Goal: Task Accomplishment & Management: Complete application form

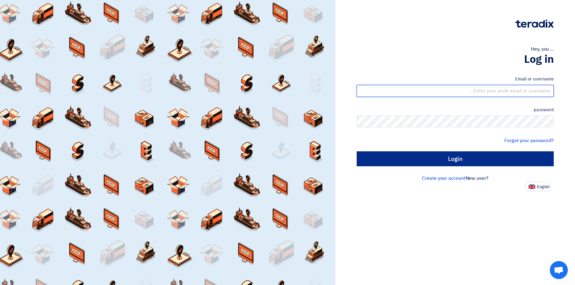
type input "[EMAIL_ADDRESS][DOMAIN_NAME]"
click at [400, 159] on input "Login" at bounding box center [455, 159] width 197 height 15
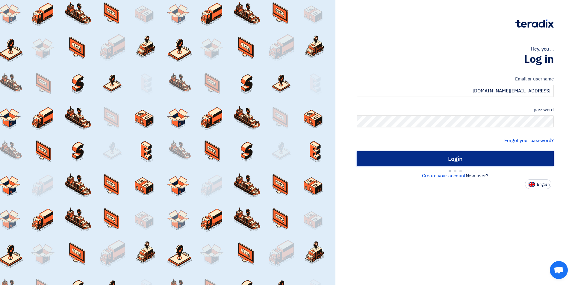
type input "Sign in"
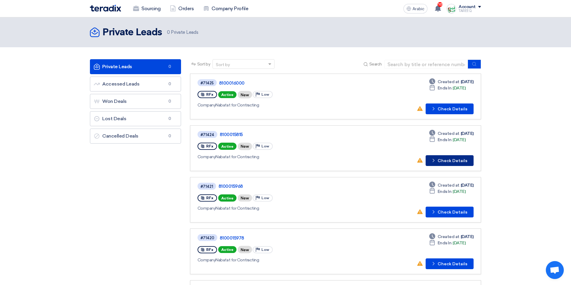
click at [454, 160] on font "Check Details" at bounding box center [452, 160] width 30 height 5
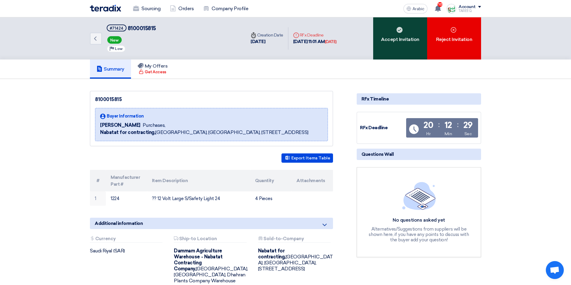
click at [398, 53] on div "Accept Invitation" at bounding box center [400, 38] width 54 height 42
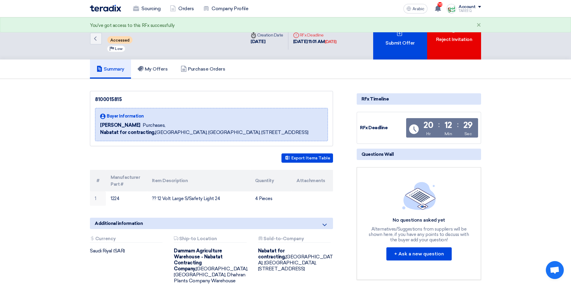
click at [397, 52] on div "Submit Offer" at bounding box center [400, 38] width 54 height 42
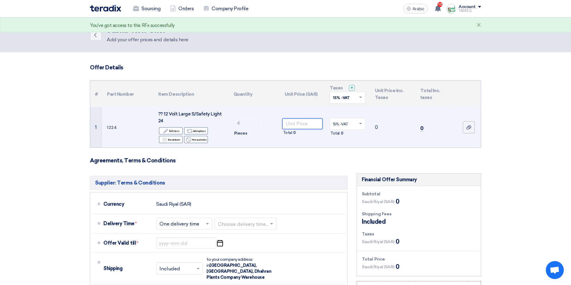
click at [314, 125] on input "number" at bounding box center [302, 124] width 40 height 11
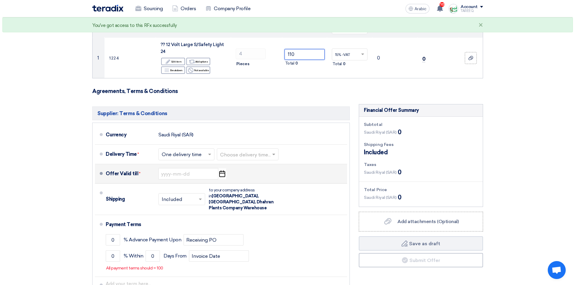
scroll to position [90, 0]
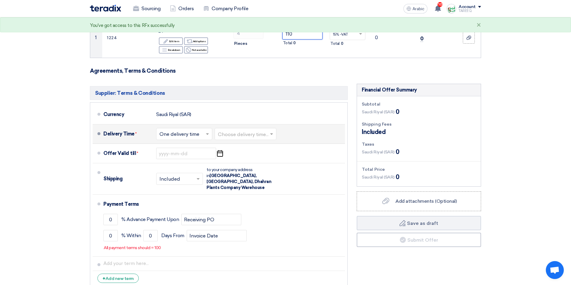
type input "110"
click at [255, 133] on input "text" at bounding box center [246, 135] width 56 height 9
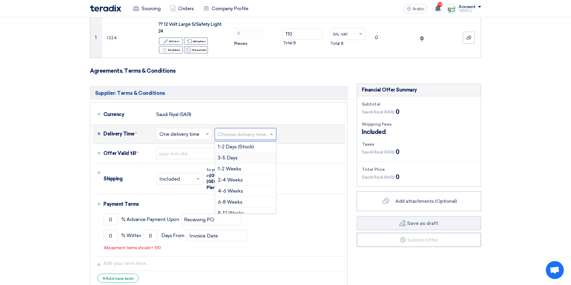
click at [229, 158] on font "3-5 Days" at bounding box center [228, 158] width 20 height 6
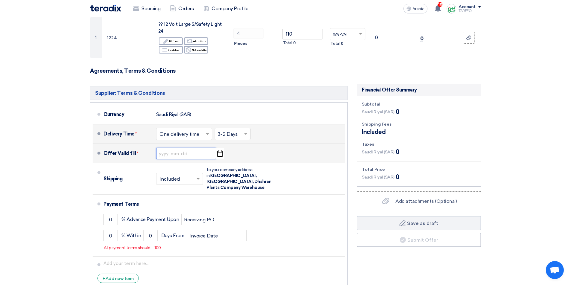
click at [177, 157] on input at bounding box center [186, 153] width 60 height 11
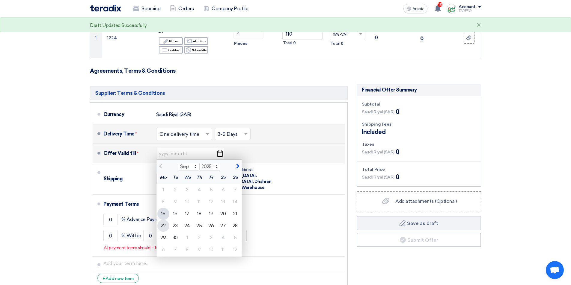
click at [164, 227] on font "22" at bounding box center [163, 226] width 5 height 6
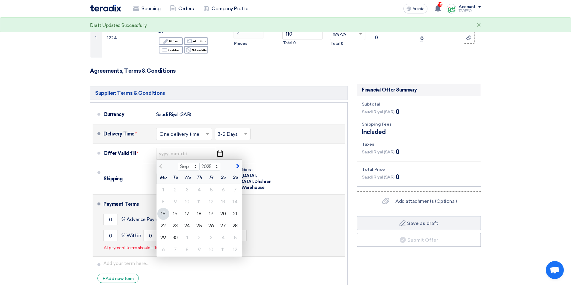
type input "9/22/2025"
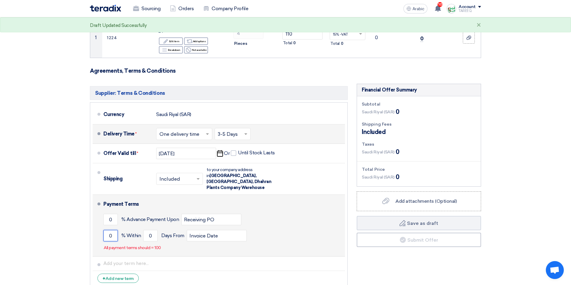
click at [108, 232] on input "0" at bounding box center [110, 235] width 14 height 11
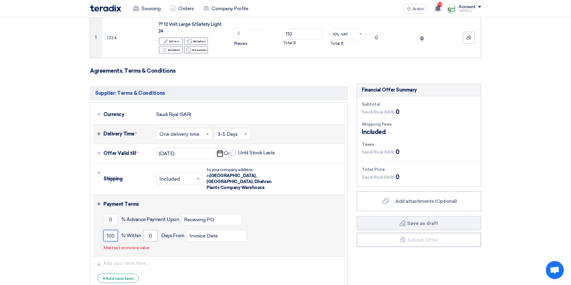
type input "100"
click at [149, 231] on input "0" at bounding box center [150, 235] width 14 height 11
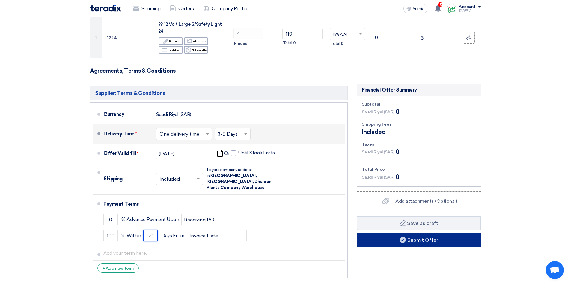
type input "90"
click at [406, 244] on button "Submit Offer" at bounding box center [418, 240] width 124 height 14
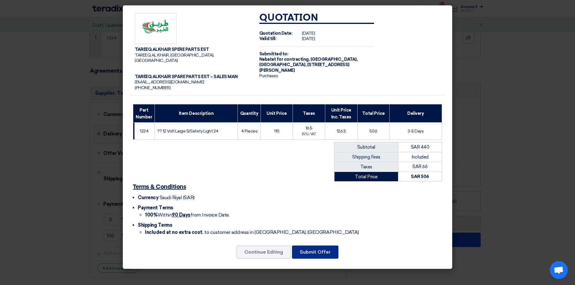
drag, startPoint x: 327, startPoint y: 250, endPoint x: 327, endPoint y: 246, distance: 3.3
click at [327, 250] on font "Submit Offer" at bounding box center [315, 253] width 31 height 6
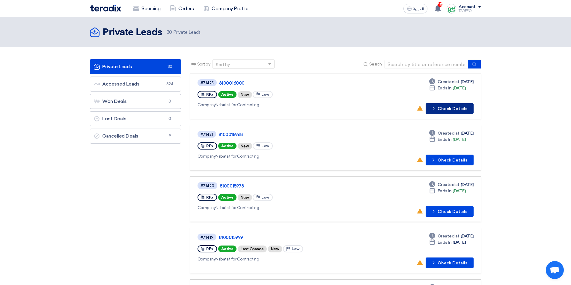
click at [441, 105] on button "Check details Check Details" at bounding box center [449, 108] width 48 height 11
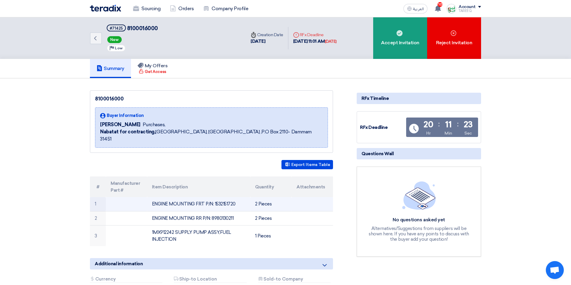
click at [222, 197] on td "ENGINE MOUNTING FRT P/N: 1532151720" at bounding box center [198, 204] width 103 height 14
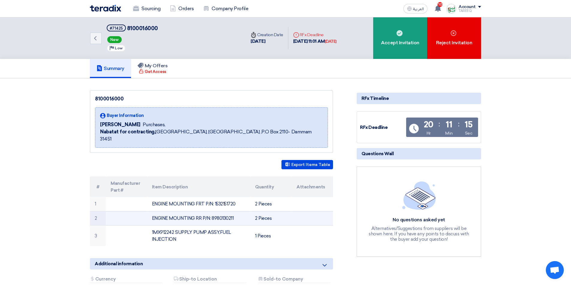
copy td "1532151720"
click at [224, 211] on td "ENGINE MOUNTING RR P/N: 8980130211" at bounding box center [198, 218] width 103 height 14
click at [225, 211] on td "ENGINE MOUNTING RR P/N: 8980130211" at bounding box center [198, 218] width 103 height 14
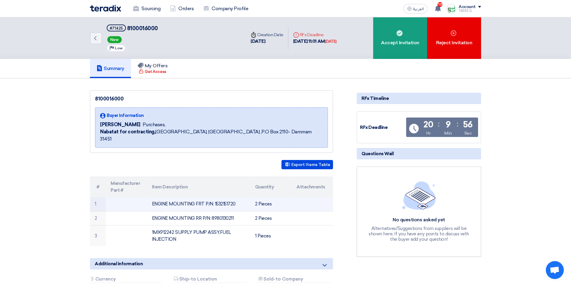
copy td "8980130211"
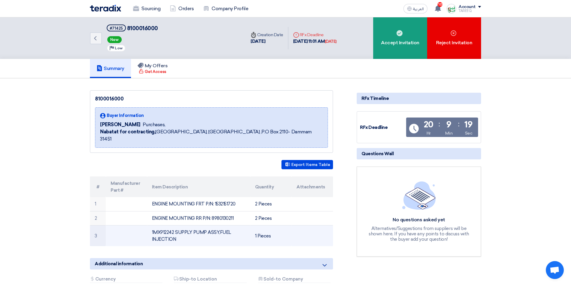
click at [168, 226] on td "1MX912242 SUPPLY PUMP ASSY,FUEL INJECTION" at bounding box center [198, 236] width 103 height 21
copy td "1MX912242"
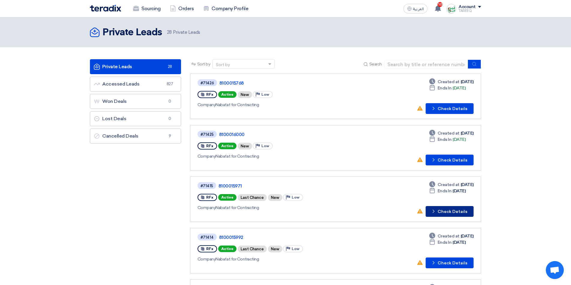
click at [447, 209] on button "Check details Check Details" at bounding box center [449, 211] width 48 height 11
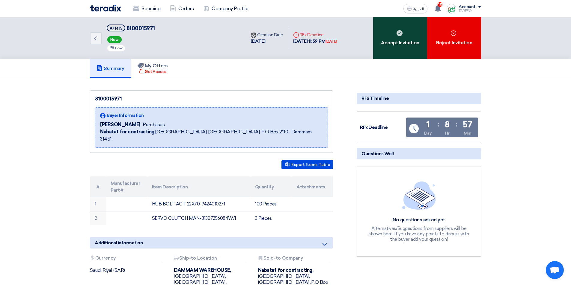
click at [393, 34] on div "Accept Invitation" at bounding box center [400, 38] width 54 height 42
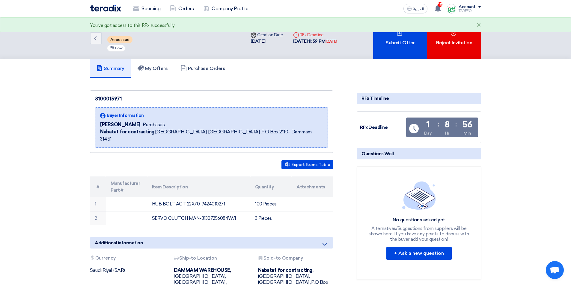
click at [393, 35] on div "Submit Offer" at bounding box center [400, 38] width 54 height 42
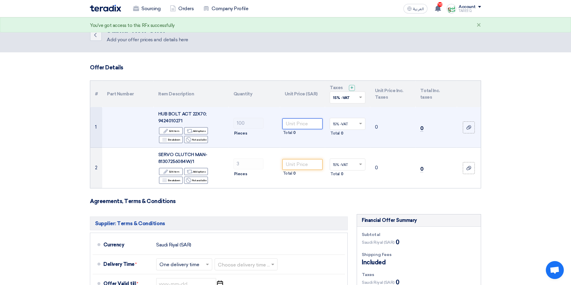
click at [292, 123] on input "number" at bounding box center [302, 124] width 40 height 11
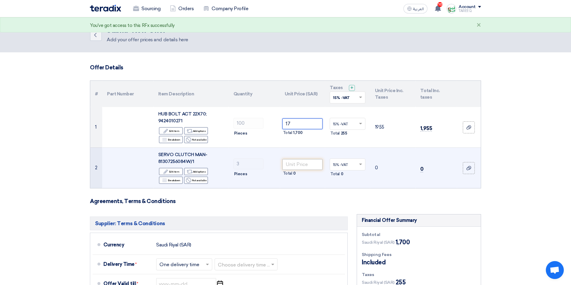
type input "17"
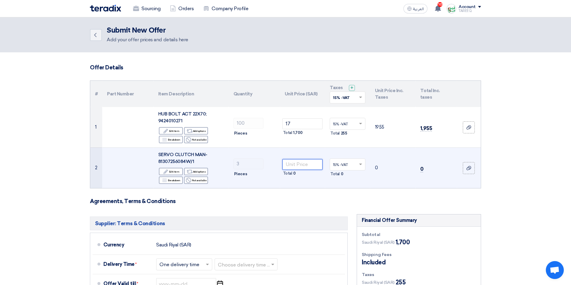
click at [299, 164] on input "number" at bounding box center [302, 164] width 40 height 11
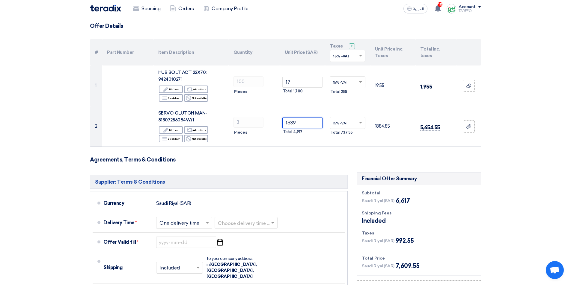
scroll to position [90, 0]
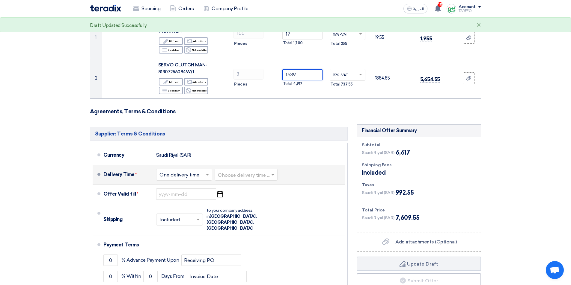
type input "1639"
click at [240, 176] on input "text" at bounding box center [246, 175] width 57 height 9
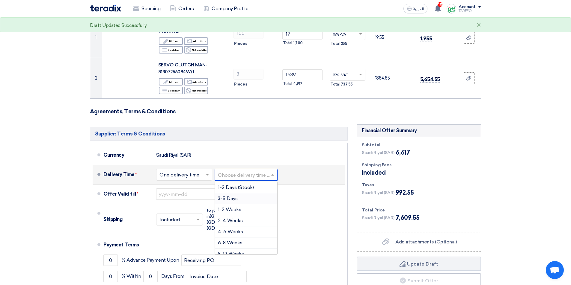
click at [229, 198] on span "3-5 Days" at bounding box center [228, 199] width 20 height 6
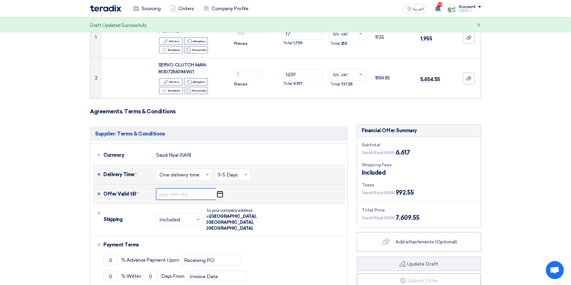
click at [172, 196] on input at bounding box center [186, 194] width 60 height 11
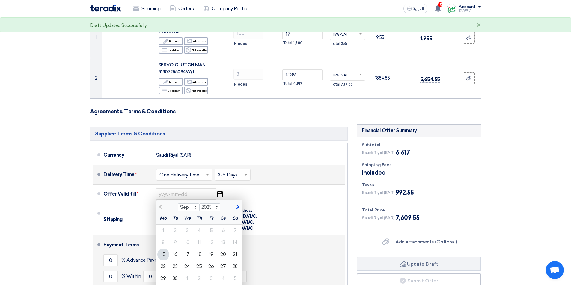
click at [165, 267] on div "22" at bounding box center [163, 267] width 12 height 12
type input "[DATE]"
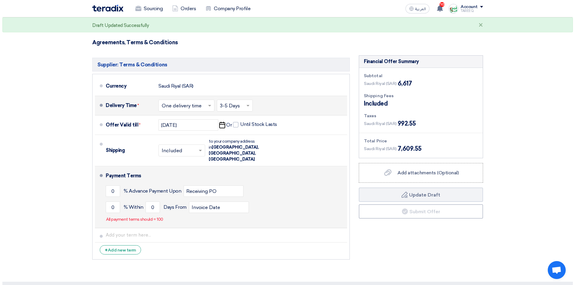
scroll to position [180, 0]
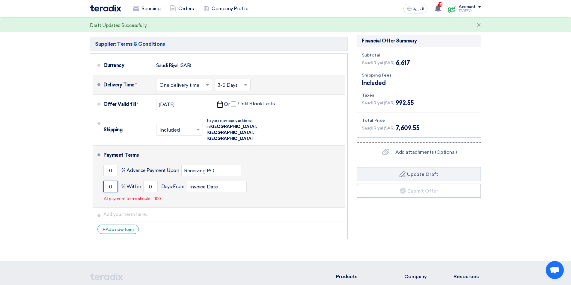
click at [105, 181] on input "0" at bounding box center [110, 186] width 14 height 11
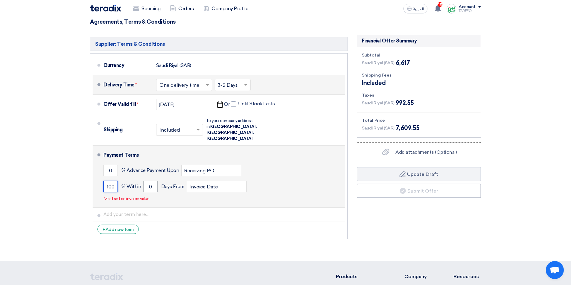
type input "100"
click at [145, 181] on input "0" at bounding box center [150, 186] width 14 height 11
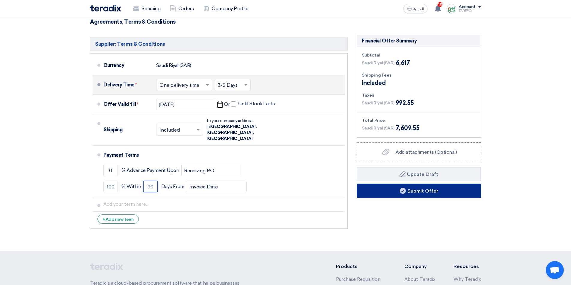
type input "90"
click at [399, 194] on button "Submit Offer" at bounding box center [418, 191] width 124 height 14
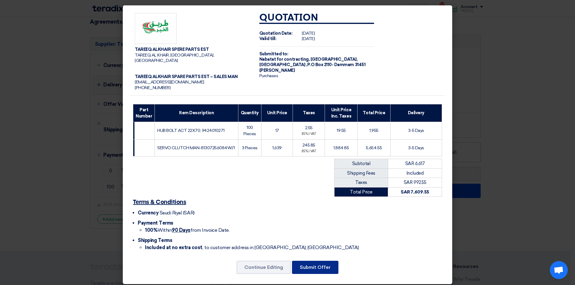
click at [316, 261] on button "Submit Offer" at bounding box center [315, 267] width 46 height 13
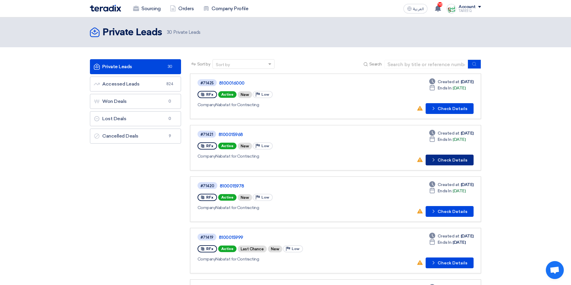
click at [451, 159] on button "Check details Check Details" at bounding box center [449, 160] width 48 height 11
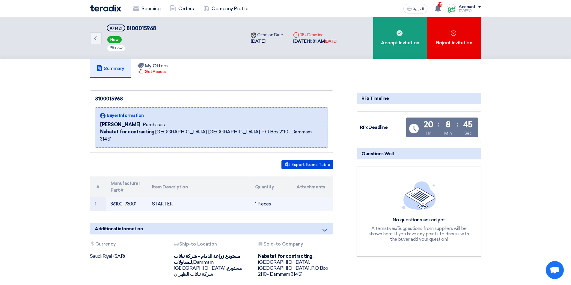
click at [129, 198] on td "36100-93001" at bounding box center [126, 204] width 41 height 14
click at [129, 197] on td "36100-93001" at bounding box center [126, 204] width 41 height 14
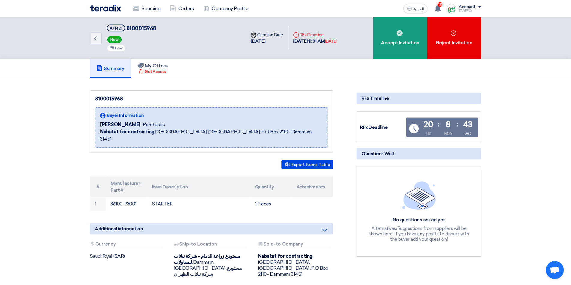
copy tr "36100-93001"
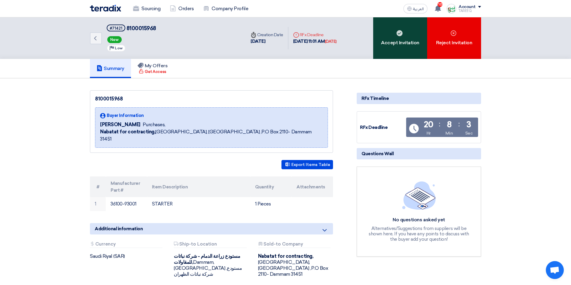
click at [390, 46] on div "Accept Invitation" at bounding box center [400, 38] width 54 height 42
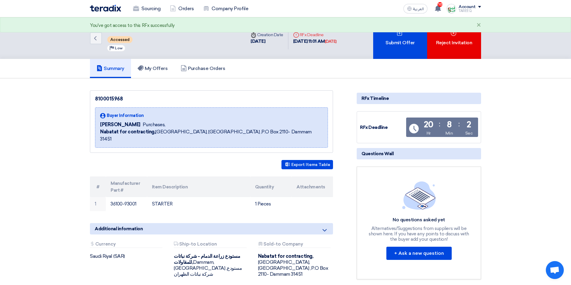
click at [389, 47] on div "Submit Offer" at bounding box center [400, 38] width 54 height 42
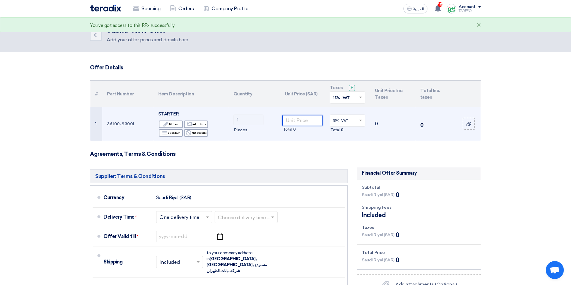
click at [290, 124] on input "number" at bounding box center [302, 120] width 40 height 11
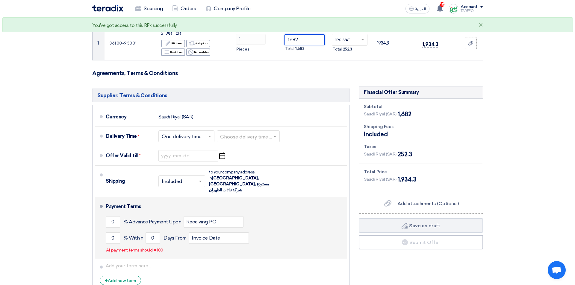
scroll to position [120, 0]
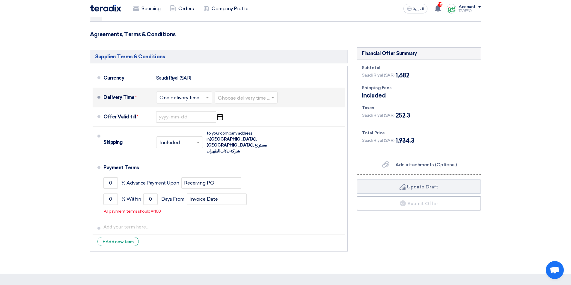
type input "1682"
click at [235, 99] on input "text" at bounding box center [246, 98] width 57 height 9
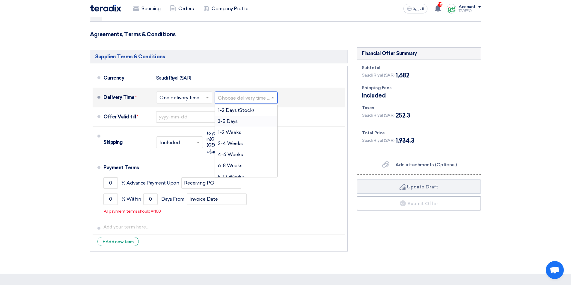
click at [232, 121] on span "3-5 Days" at bounding box center [228, 122] width 20 height 6
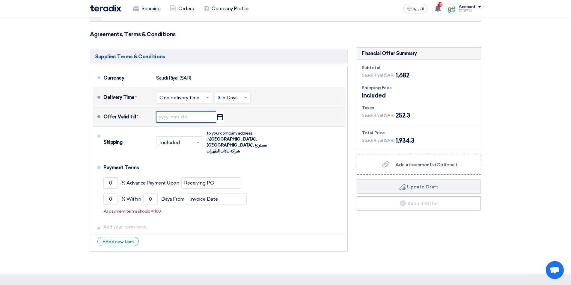
click at [190, 114] on input at bounding box center [186, 116] width 60 height 11
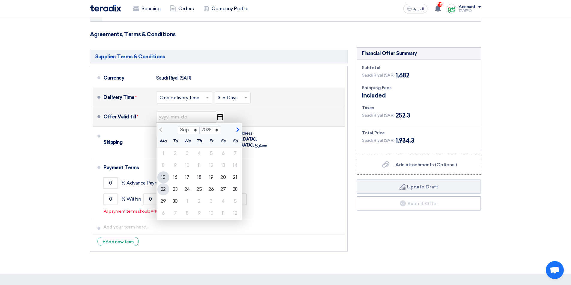
click at [161, 193] on div "22" at bounding box center [163, 190] width 12 height 12
type input "[DATE]"
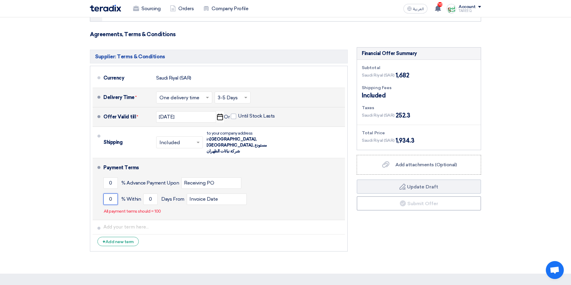
click at [106, 195] on input "0" at bounding box center [110, 199] width 14 height 11
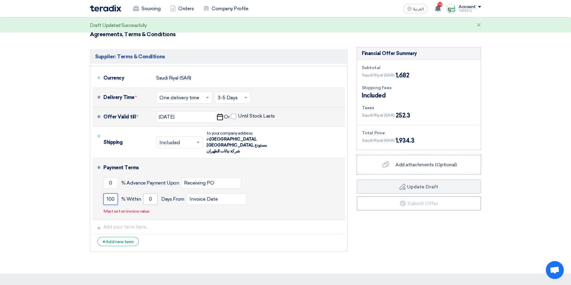
type input "100"
click at [147, 194] on input "0" at bounding box center [150, 199] width 14 height 11
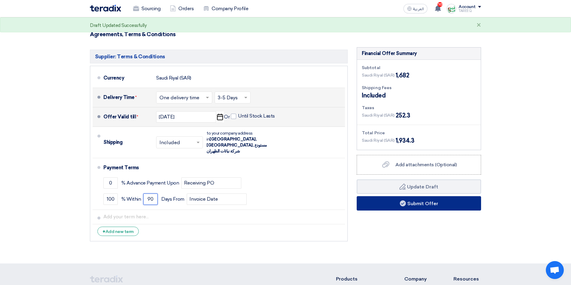
type input "90"
click at [370, 206] on button "Submit Offer" at bounding box center [418, 204] width 124 height 14
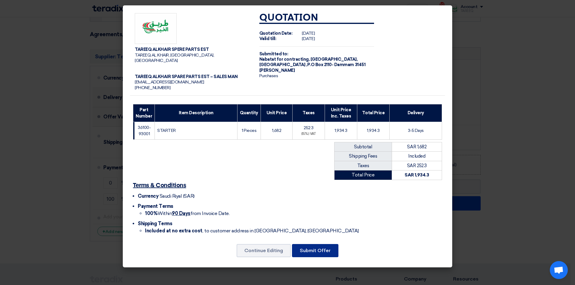
drag, startPoint x: 320, startPoint y: 250, endPoint x: 319, endPoint y: 247, distance: 3.1
click at [320, 249] on button "Submit Offer" at bounding box center [315, 250] width 46 height 13
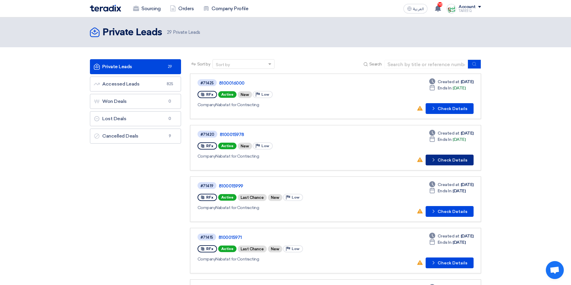
click at [450, 161] on button "Check details Check Details" at bounding box center [449, 160] width 48 height 11
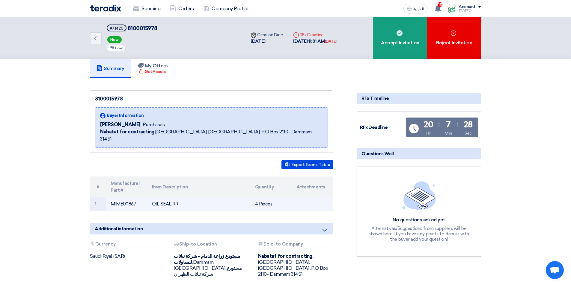
click at [123, 197] on td "MIME011867" at bounding box center [126, 204] width 41 height 14
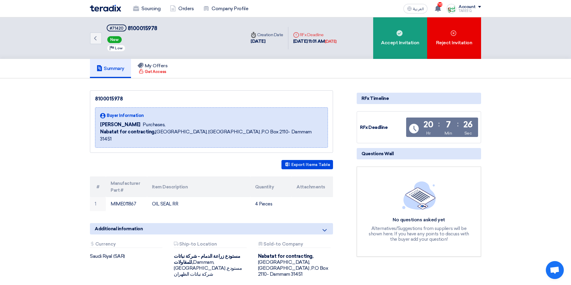
copy td "MIME011867"
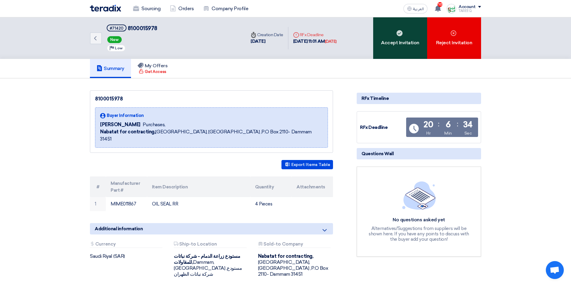
click at [399, 42] on div "Accept Invitation" at bounding box center [400, 38] width 54 height 42
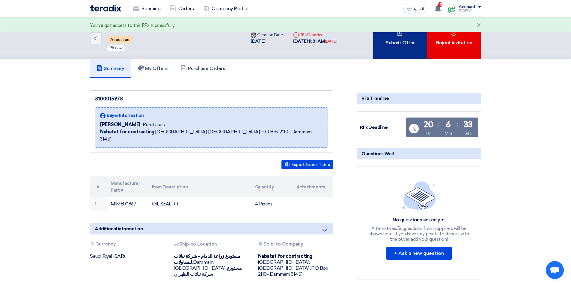
click at [400, 42] on div "Submit Offer" at bounding box center [400, 38] width 54 height 42
click at [399, 45] on div "Submit Offer" at bounding box center [400, 38] width 54 height 42
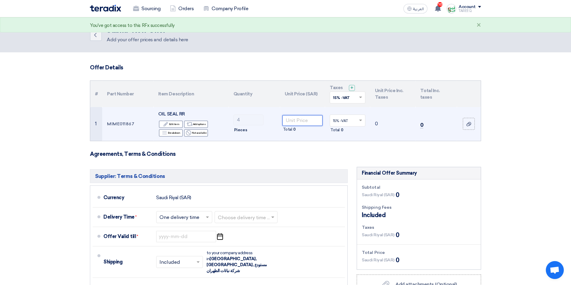
click at [300, 121] on input "number" at bounding box center [302, 120] width 40 height 11
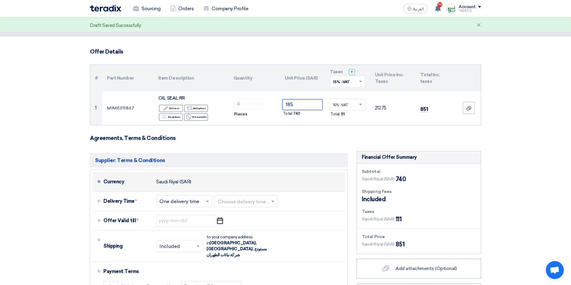
scroll to position [30, 0]
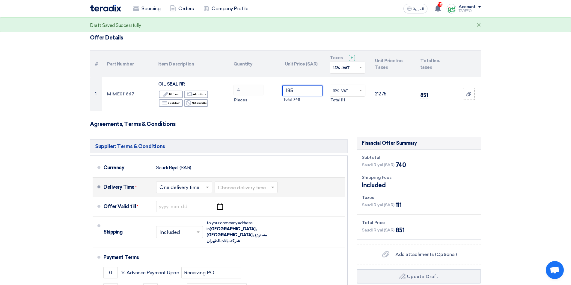
type input "185"
click at [238, 187] on input "text" at bounding box center [246, 188] width 57 height 9
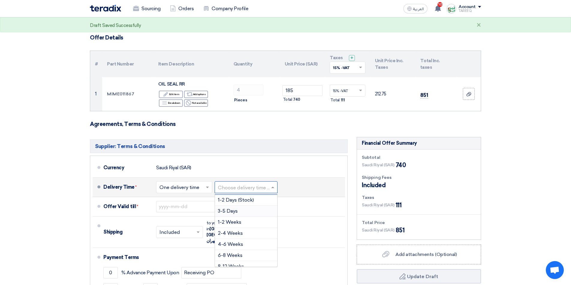
click at [231, 214] on div "3-5 Days" at bounding box center [246, 211] width 62 height 11
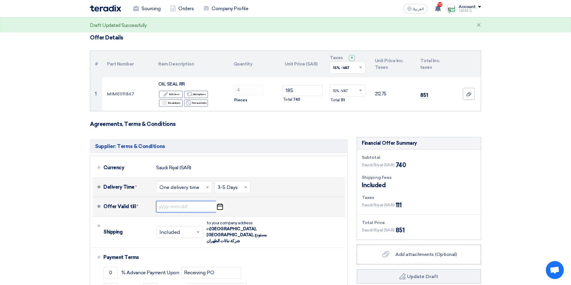
click at [167, 208] on input at bounding box center [186, 206] width 60 height 11
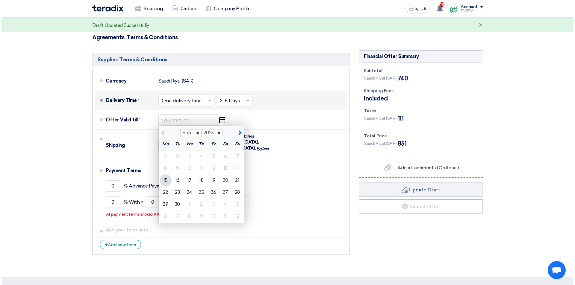
scroll to position [120, 0]
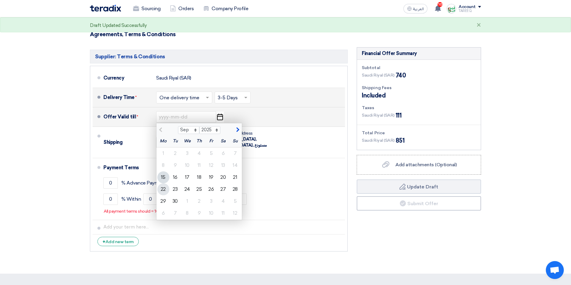
click at [165, 191] on div "22" at bounding box center [163, 190] width 12 height 12
type input "[DATE]"
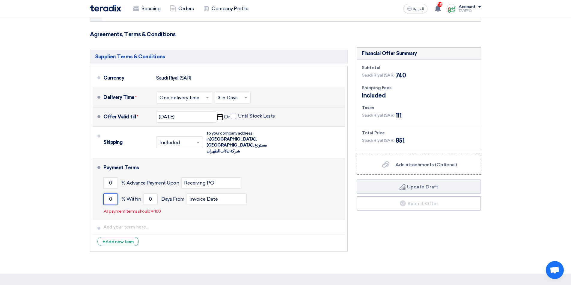
click at [108, 194] on input "0" at bounding box center [110, 199] width 14 height 11
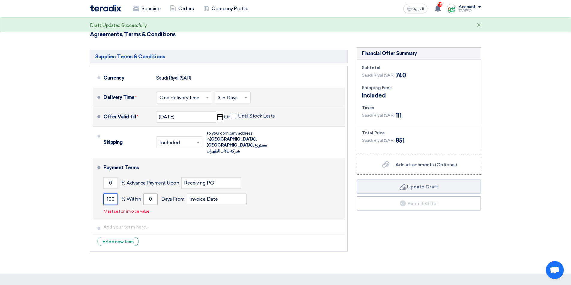
type input "100"
click at [147, 194] on input "0" at bounding box center [150, 199] width 14 height 11
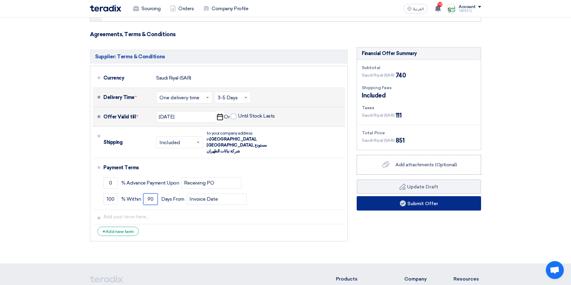
type input "90"
click at [398, 205] on button "Submit Offer" at bounding box center [418, 204] width 124 height 14
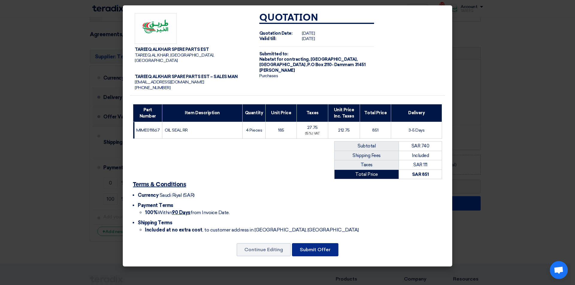
click at [305, 244] on button "Submit Offer" at bounding box center [315, 250] width 46 height 13
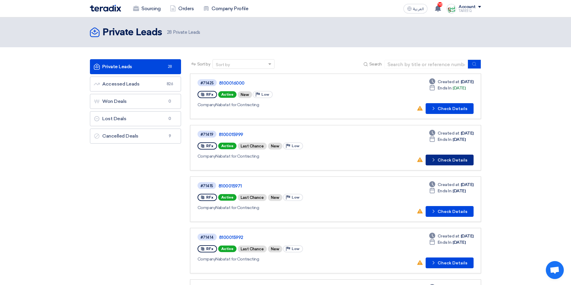
click at [454, 160] on button "Check details Check Details" at bounding box center [449, 160] width 48 height 11
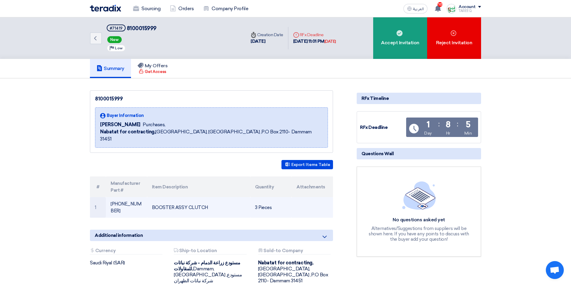
click at [119, 197] on td "1-31800-511" at bounding box center [126, 207] width 41 height 21
copy tr "1-31800-511"
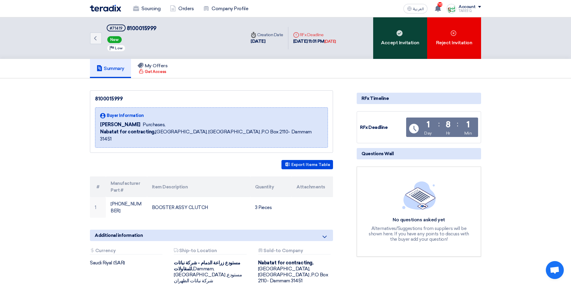
click at [383, 46] on div "Accept Invitation" at bounding box center [400, 38] width 54 height 42
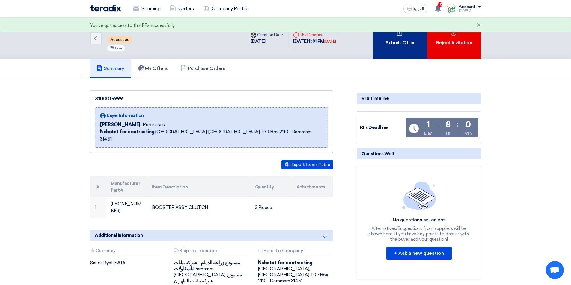
click at [382, 47] on div "Submit Offer" at bounding box center [400, 38] width 54 height 42
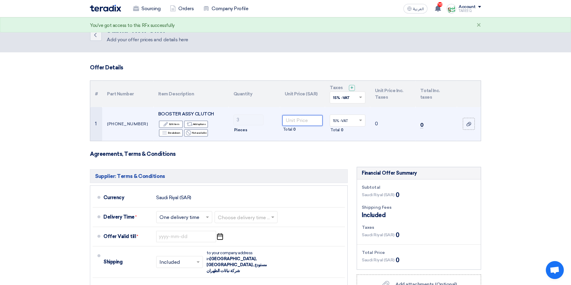
click at [309, 121] on input "number" at bounding box center [302, 120] width 40 height 11
type input "2114"
drag, startPoint x: 133, startPoint y: 124, endPoint x: 119, endPoint y: 138, distance: 20.1
click at [103, 123] on td "1-31800-511" at bounding box center [127, 124] width 51 height 34
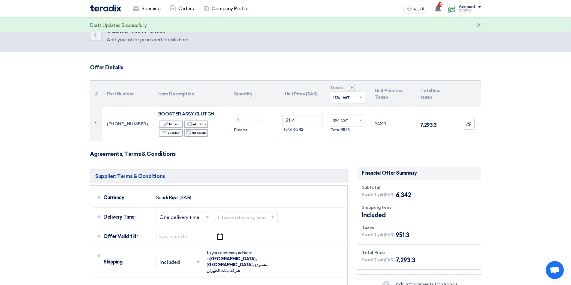
copy td "1-31800-511"
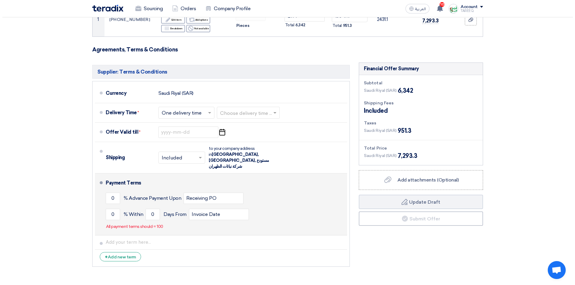
scroll to position [120, 0]
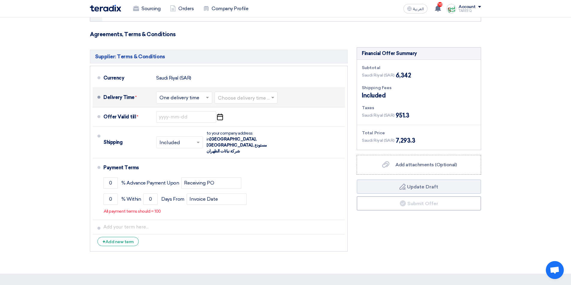
click at [248, 96] on input "text" at bounding box center [246, 98] width 57 height 9
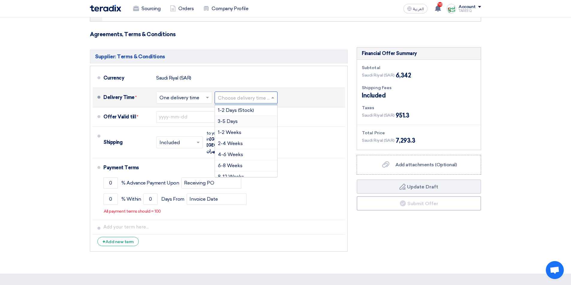
click at [241, 122] on div "3-5 Days" at bounding box center [246, 121] width 62 height 11
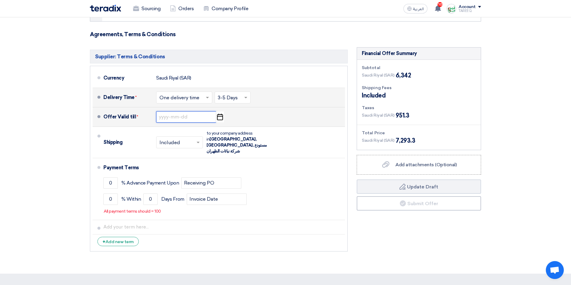
click at [174, 118] on input at bounding box center [186, 116] width 60 height 11
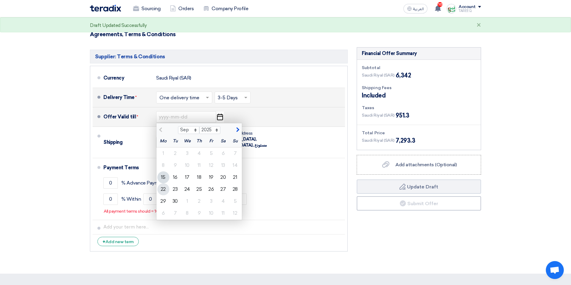
click at [165, 189] on div "22" at bounding box center [163, 190] width 12 height 12
type input "9/22/2025"
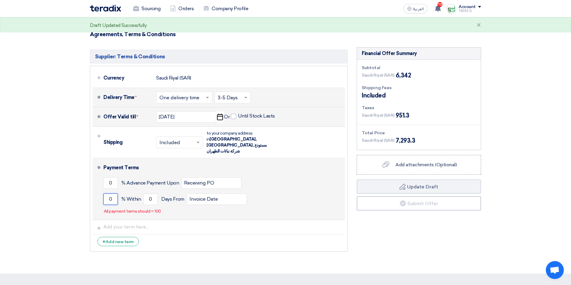
click at [109, 194] on input "0" at bounding box center [110, 199] width 14 height 11
type input "100"
click at [148, 194] on input "0" at bounding box center [150, 199] width 14 height 11
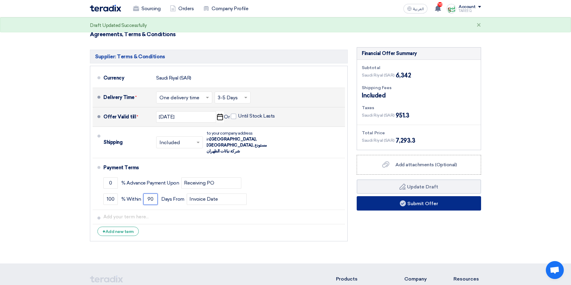
type input "90"
click at [382, 208] on button "Submit Offer" at bounding box center [418, 204] width 124 height 14
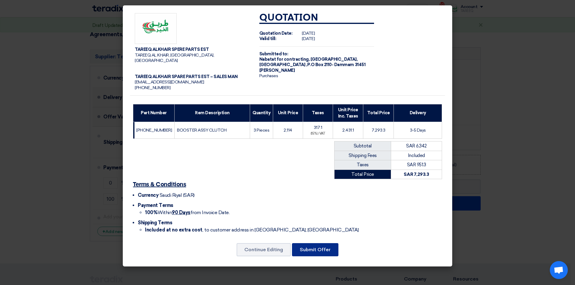
click at [330, 251] on button "Submit Offer" at bounding box center [315, 250] width 46 height 13
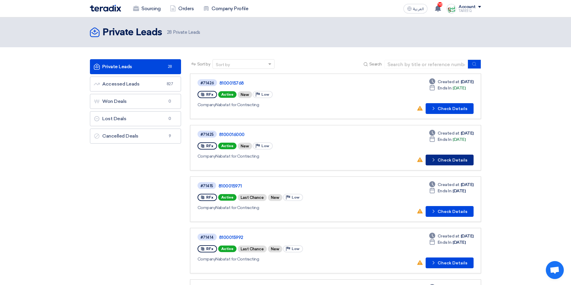
click at [455, 161] on button "Check details Check Details" at bounding box center [449, 160] width 48 height 11
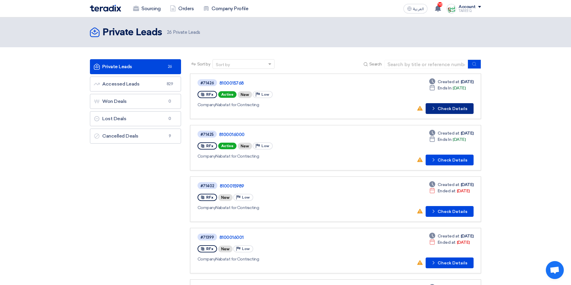
click at [454, 110] on button "Check details Check Details" at bounding box center [449, 108] width 48 height 11
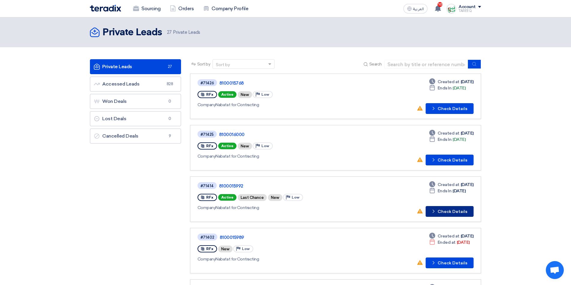
click at [461, 215] on button "Check details Check Details" at bounding box center [449, 211] width 48 height 11
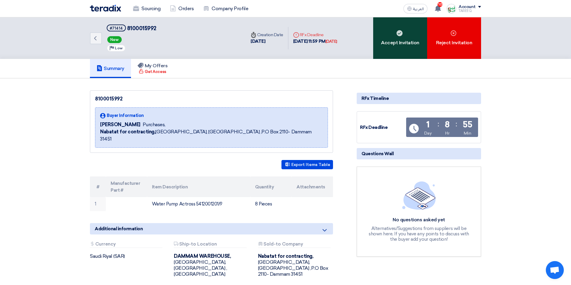
click at [395, 40] on div "Accept Invitation" at bounding box center [400, 38] width 54 height 42
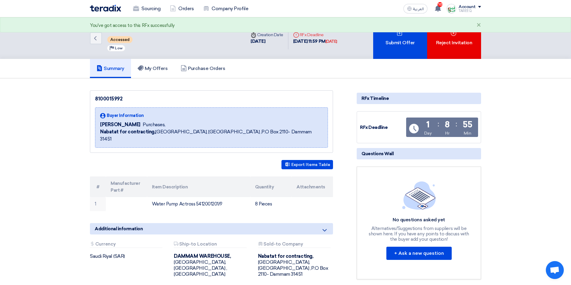
click at [395, 40] on div "Submit Offer" at bounding box center [400, 38] width 54 height 42
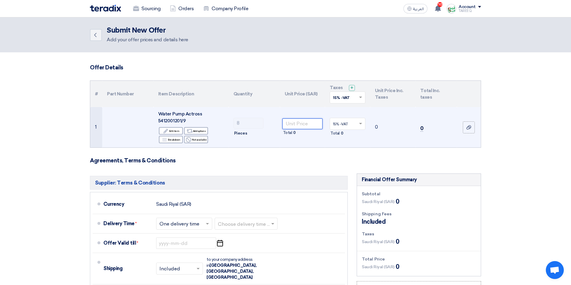
click at [301, 125] on input "number" at bounding box center [302, 124] width 40 height 11
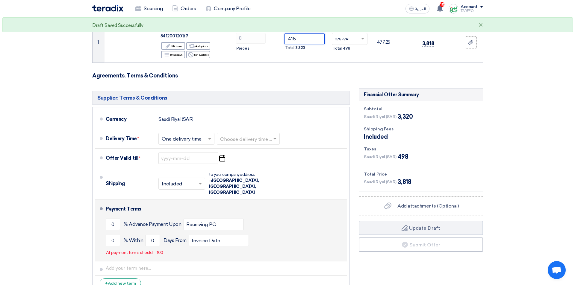
scroll to position [90, 0]
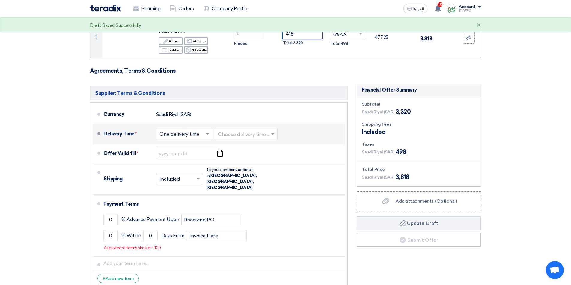
type input "415"
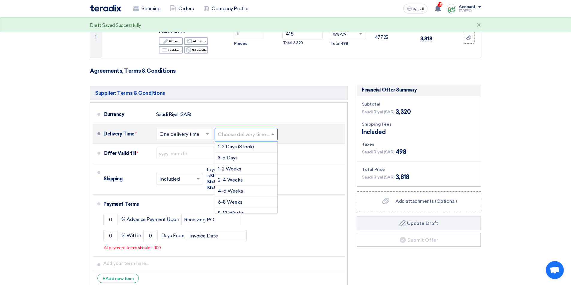
click at [239, 135] on input "text" at bounding box center [246, 135] width 57 height 9
click at [234, 156] on span "3-5 Days" at bounding box center [228, 158] width 20 height 6
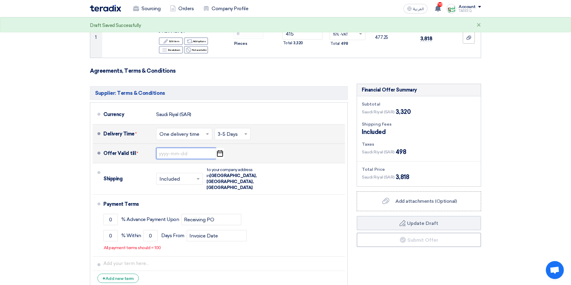
click at [169, 156] on input at bounding box center [186, 153] width 60 height 11
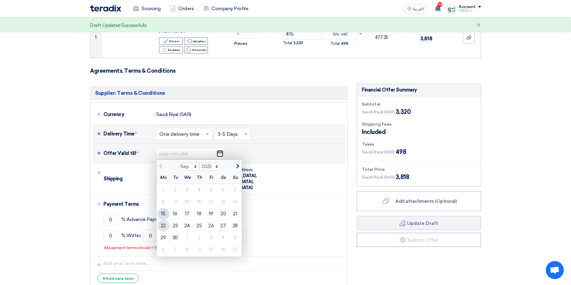
click at [164, 227] on div "22" at bounding box center [163, 226] width 12 height 12
type input "[DATE]"
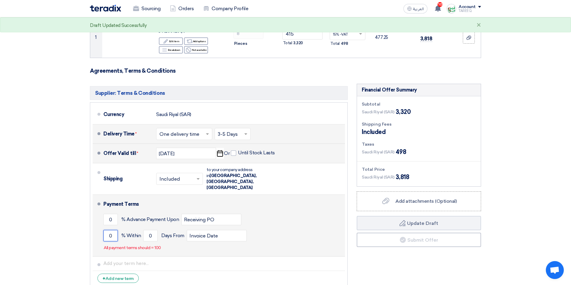
click at [104, 230] on input "0" at bounding box center [110, 235] width 14 height 11
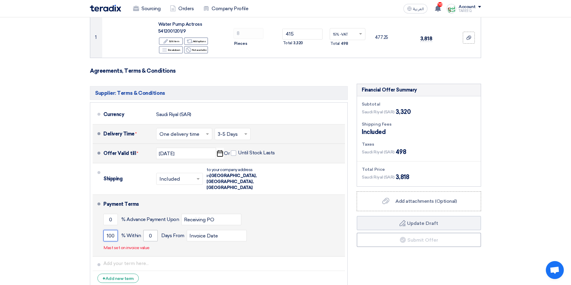
type input "100"
click at [147, 230] on input "0" at bounding box center [150, 235] width 14 height 11
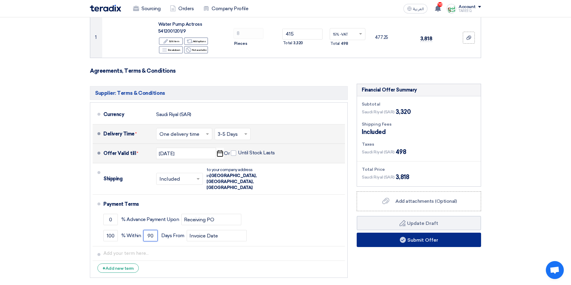
type input "90"
click at [364, 244] on button "Submit Offer" at bounding box center [418, 240] width 124 height 14
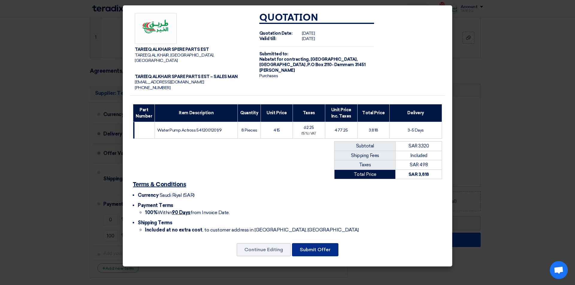
click at [327, 244] on button "Submit Offer" at bounding box center [315, 250] width 46 height 13
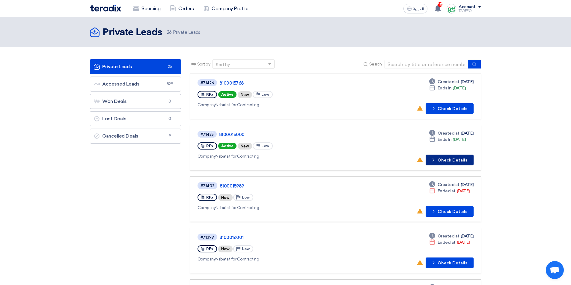
click at [463, 162] on button "Check details Check Details" at bounding box center [449, 160] width 48 height 11
click at [447, 111] on button "Check details Check Details" at bounding box center [449, 108] width 48 height 11
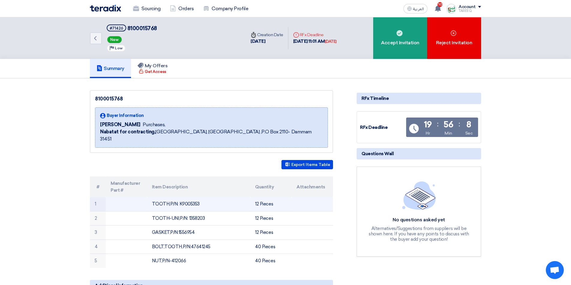
click at [188, 198] on td "TOOTH,P/N: K9005353" at bounding box center [198, 204] width 103 height 14
click at [188, 197] on td "TOOTH,P/N: K9005353" at bounding box center [198, 204] width 103 height 14
copy td "K9005353"
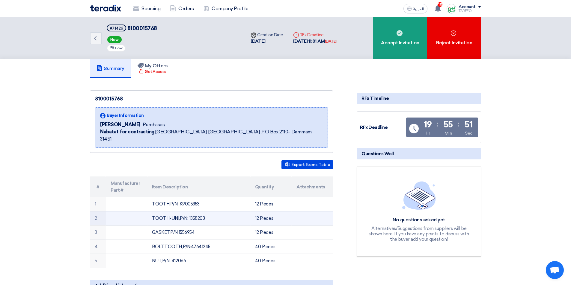
click at [199, 211] on td "TOOTH-UNI,P/N: 1358203" at bounding box center [198, 218] width 103 height 14
click at [200, 211] on td "TOOTH-UNI,P/N: 1358203" at bounding box center [198, 218] width 103 height 14
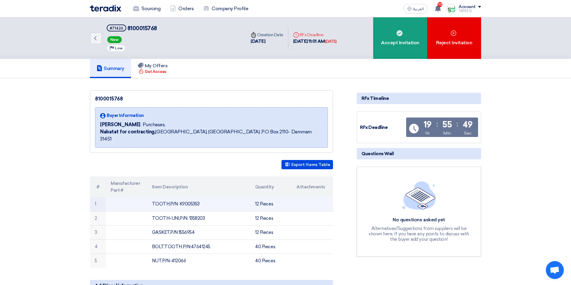
copy td "1358203"
click at [187, 197] on td "TOOTH,P/N: K9005353" at bounding box center [198, 204] width 103 height 14
copy td "K9005353"
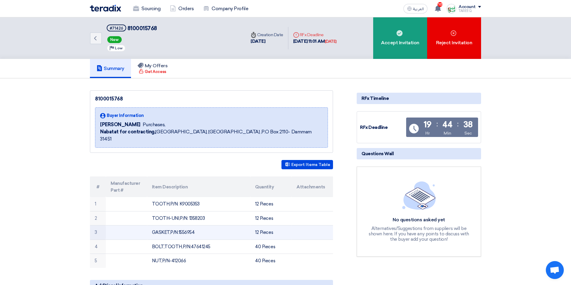
click at [190, 226] on td "GASKET,P/N:1556954" at bounding box center [198, 233] width 103 height 14
click at [191, 226] on td "GASKET,P/N:1556954" at bounding box center [198, 233] width 103 height 14
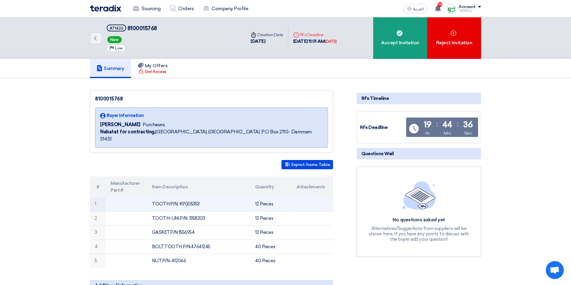
copy td "1556954"
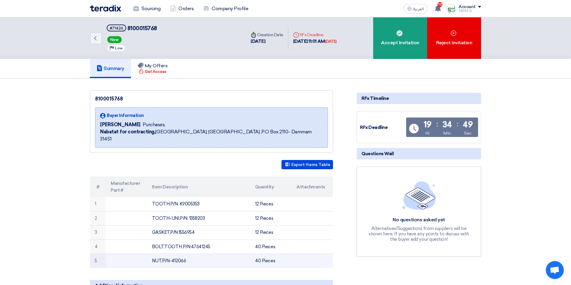
click at [182, 254] on td "NUT,P/N-412066" at bounding box center [198, 261] width 103 height 14
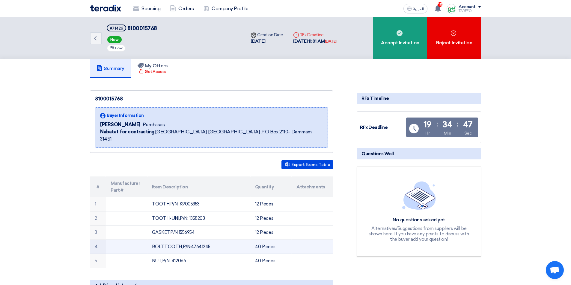
copy td "412066"
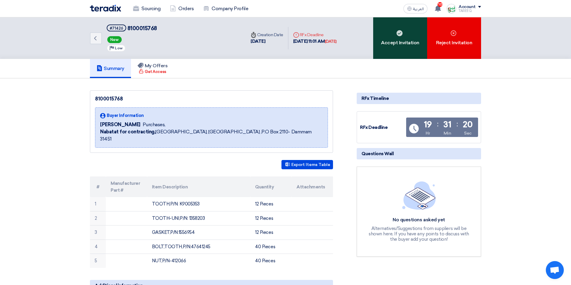
click at [405, 35] on div "Accept Invitation" at bounding box center [400, 38] width 54 height 42
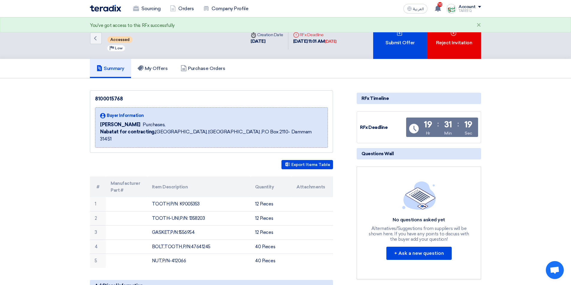
click at [405, 35] on div "Submit Offer" at bounding box center [400, 38] width 54 height 42
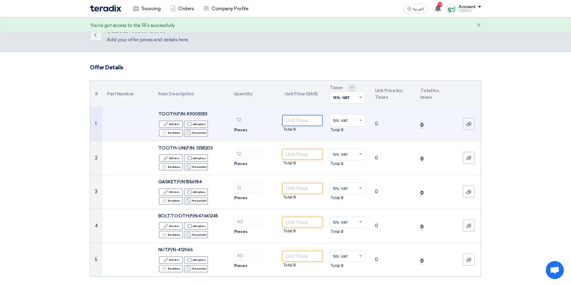
click at [291, 120] on input "number" at bounding box center [302, 120] width 40 height 11
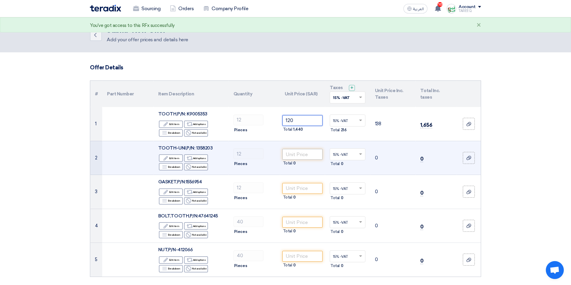
type input "120"
click at [296, 152] on input "number" at bounding box center [302, 154] width 40 height 11
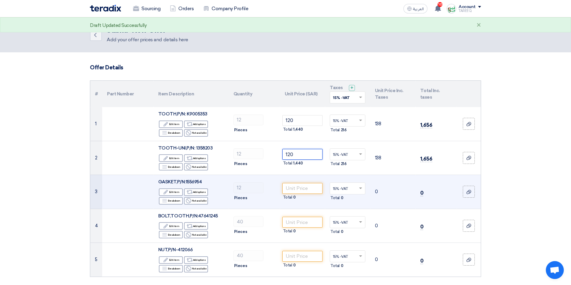
type input "120"
click at [309, 197] on div "Total 0" at bounding box center [302, 197] width 40 height 7
click at [305, 191] on input "number" at bounding box center [302, 188] width 40 height 11
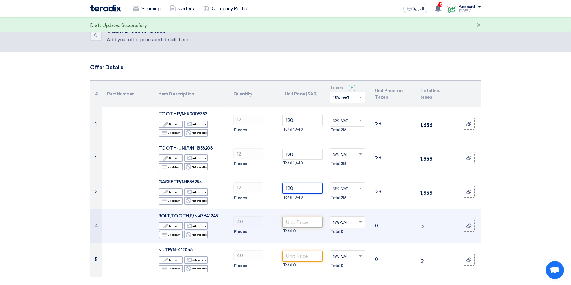
type input "120"
click at [297, 224] on input "number" at bounding box center [302, 222] width 40 height 11
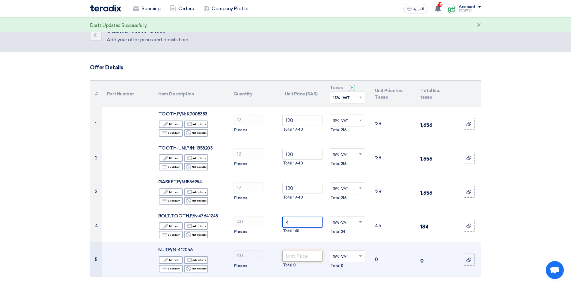
type input "4"
click at [291, 253] on input "number" at bounding box center [302, 256] width 40 height 11
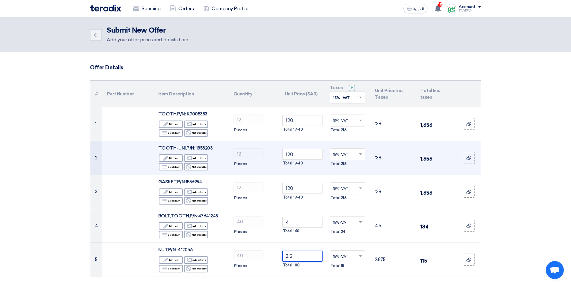
type input "2.5"
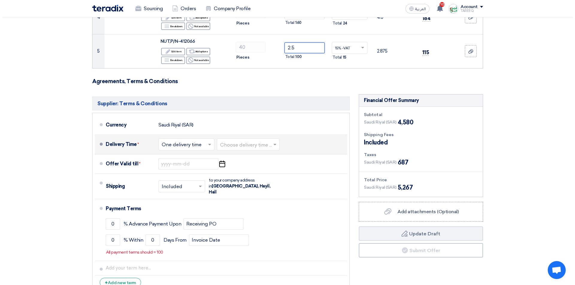
scroll to position [210, 0]
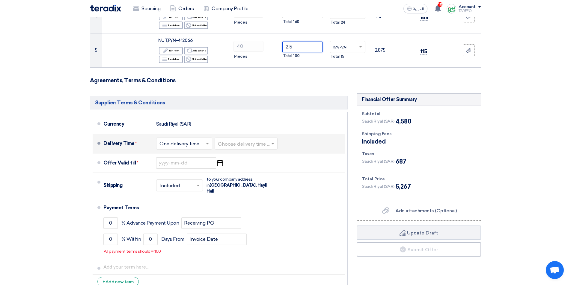
click at [253, 145] on input "text" at bounding box center [246, 144] width 57 height 9
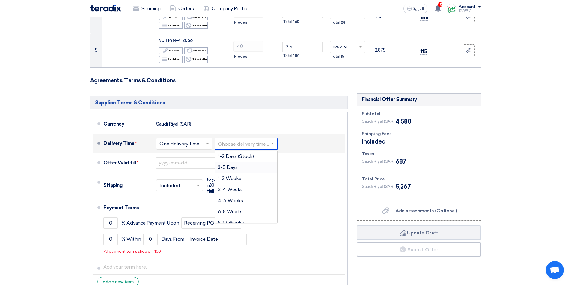
click at [231, 167] on span "3-5 Days" at bounding box center [228, 168] width 20 height 6
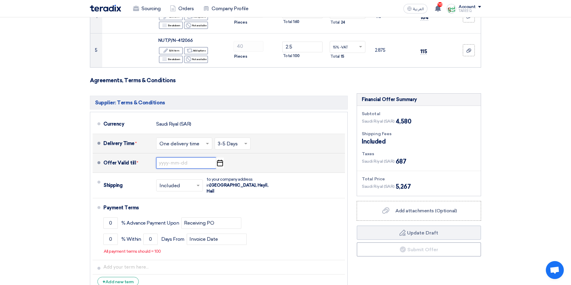
click at [189, 163] on input at bounding box center [186, 163] width 60 height 11
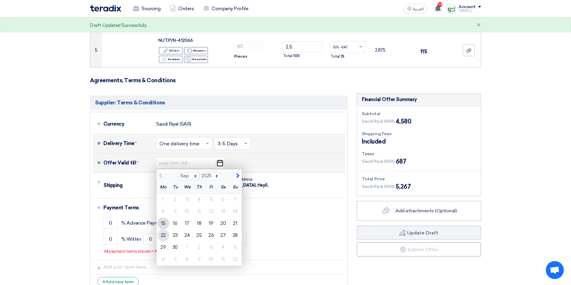
click at [161, 235] on div "22" at bounding box center [163, 236] width 12 height 12
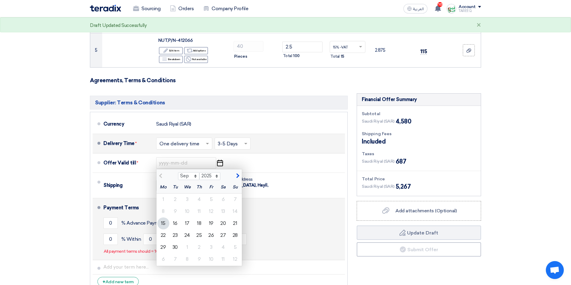
type input "9/22/2025"
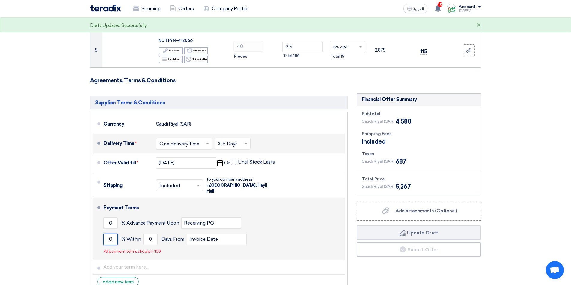
click at [104, 235] on input "0" at bounding box center [110, 239] width 14 height 11
type input "100"
click at [143, 234] on input "0" at bounding box center [150, 239] width 14 height 11
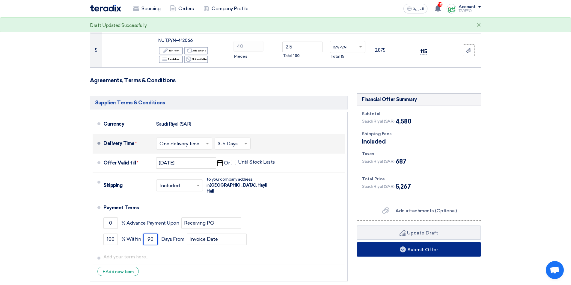
type input "90"
click at [401, 251] on use at bounding box center [403, 250] width 6 height 6
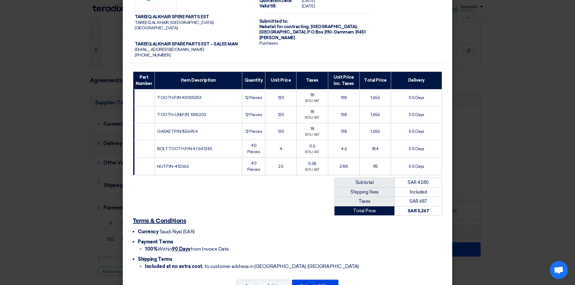
scroll to position [51, 0]
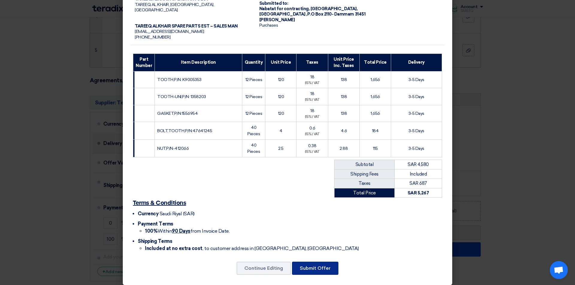
click at [303, 262] on button "Submit Offer" at bounding box center [315, 268] width 46 height 13
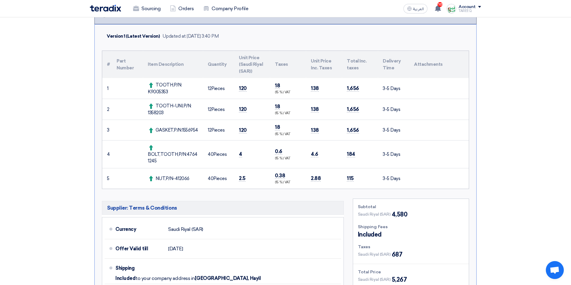
scroll to position [150, 0]
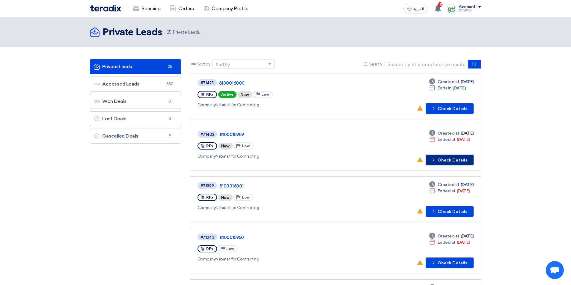
click at [463, 162] on button "Check details Check Details" at bounding box center [449, 160] width 48 height 11
click at [443, 111] on button "Check details Check Details" at bounding box center [449, 108] width 48 height 11
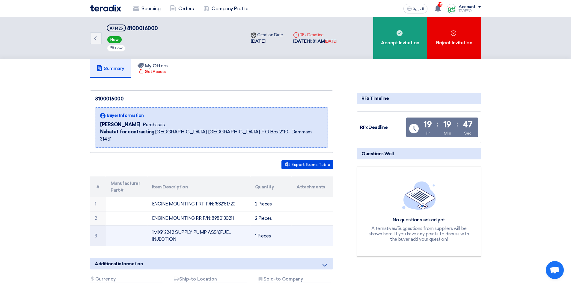
click at [169, 226] on td "1MX912242 SUPPLY PUMP ASSY,FUEL INJECTION" at bounding box center [198, 236] width 103 height 21
copy td "1MX912242"
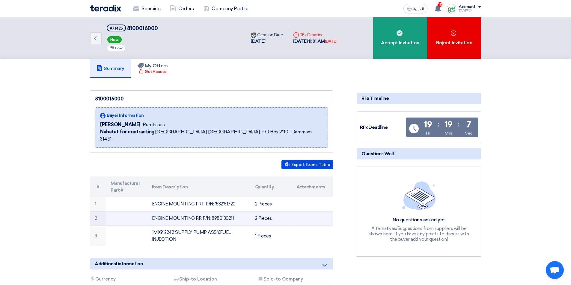
click at [228, 212] on td "ENGINE MOUNTING RR P/N: 8980130211" at bounding box center [198, 218] width 103 height 14
copy td "8980130211"
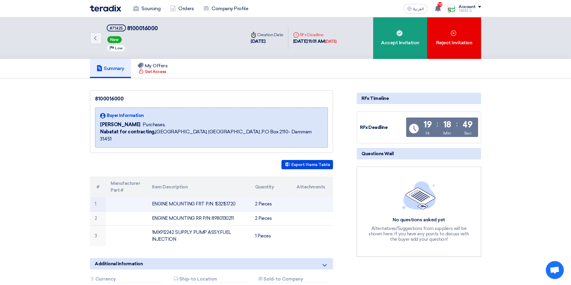
click at [225, 197] on td "ENGINE MOUNTING FRT P/N: 1532151720" at bounding box center [198, 204] width 103 height 14
copy td "1532151720"
